Goal: Transaction & Acquisition: Purchase product/service

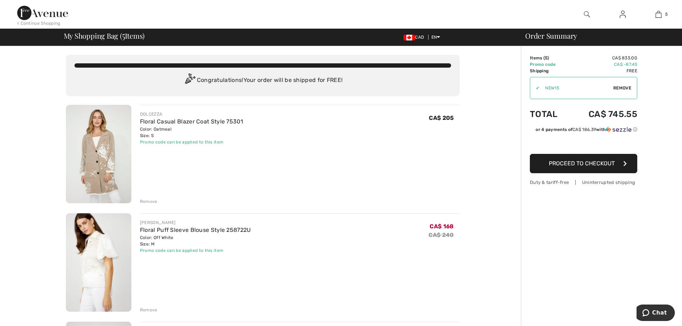
click at [626, 83] on div "✔ Apply Remove" at bounding box center [583, 88] width 107 height 22
click at [623, 88] on span "Remove" at bounding box center [622, 88] width 18 height 6
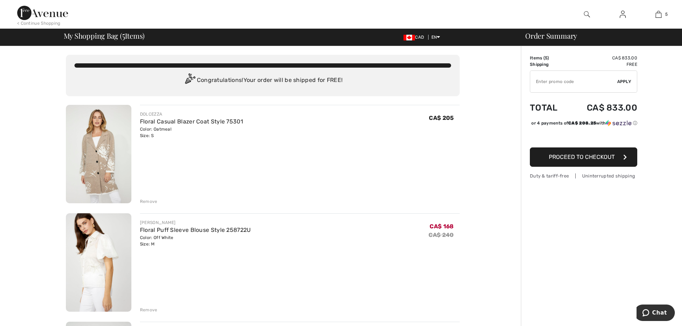
click at [568, 85] on input "TEXT" at bounding box center [573, 81] width 87 height 21
paste input "SHOPSALE"
click at [618, 82] on span "Apply" at bounding box center [624, 81] width 14 height 6
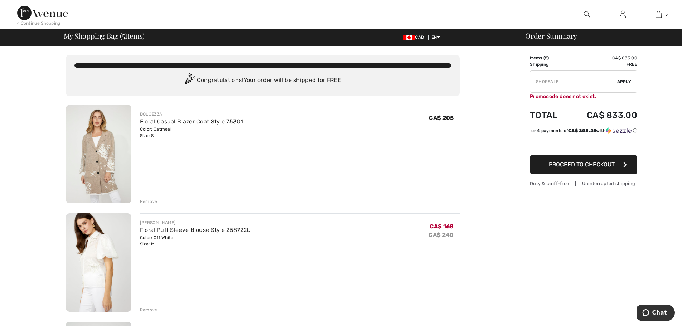
drag, startPoint x: 542, startPoint y: 84, endPoint x: 545, endPoint y: 84, distance: 3.6
click at [542, 84] on input "TEXT" at bounding box center [573, 81] width 87 height 21
type input "S"
click at [632, 83] on div "✔ Apply Remove" at bounding box center [583, 81] width 107 height 22
click at [619, 82] on span "Apply" at bounding box center [624, 81] width 14 height 6
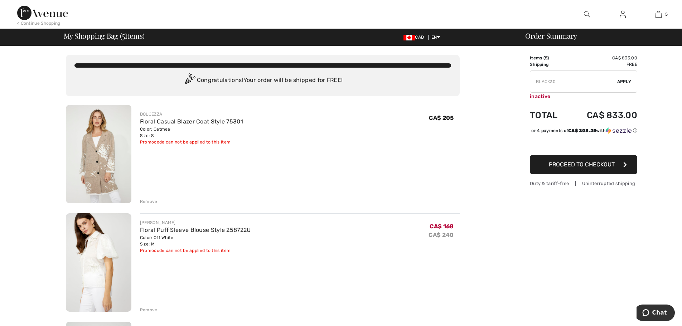
click at [573, 81] on input "TEXT" at bounding box center [573, 81] width 87 height 21
type input "REVEAL25"
click at [623, 82] on span "Apply" at bounding box center [624, 81] width 14 height 6
click at [574, 83] on input "TEXT" at bounding box center [573, 81] width 87 height 21
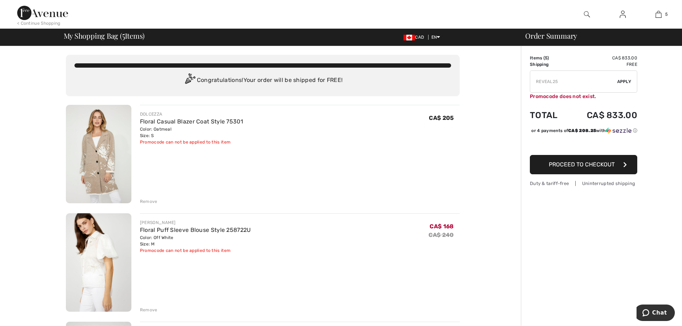
click at [574, 83] on input "TEXT" at bounding box center [573, 81] width 87 height 21
click at [623, 80] on span "Apply" at bounding box center [624, 81] width 14 height 6
click at [576, 82] on input "TEXT" at bounding box center [573, 81] width 87 height 21
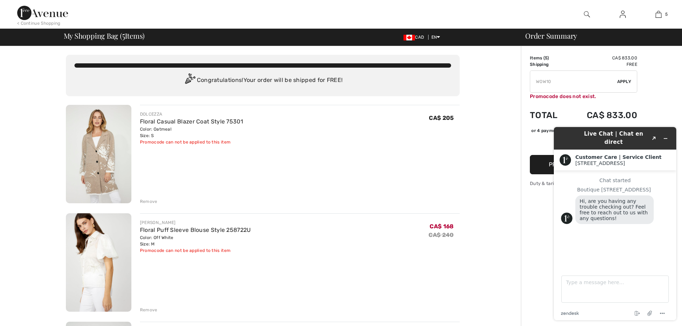
click at [565, 81] on input "TEXT" at bounding box center [573, 81] width 87 height 21
type input "W"
click at [629, 81] on span "Apply" at bounding box center [624, 81] width 14 height 6
type input "10F0RY0U"
click at [575, 84] on input "TEXT" at bounding box center [573, 81] width 87 height 21
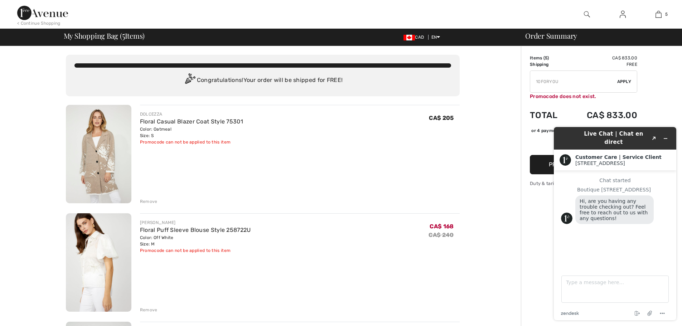
click at [575, 84] on input "TEXT" at bounding box center [573, 81] width 87 height 21
